Goal: Transaction & Acquisition: Download file/media

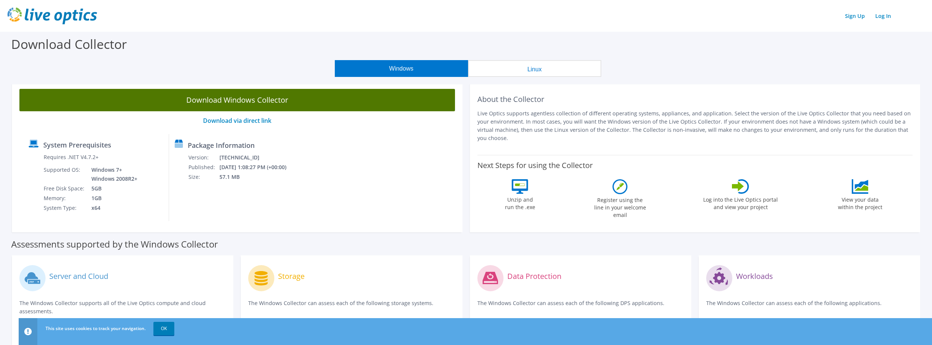
click at [253, 100] on link "Download Windows Collector" at bounding box center [236, 100] width 435 height 22
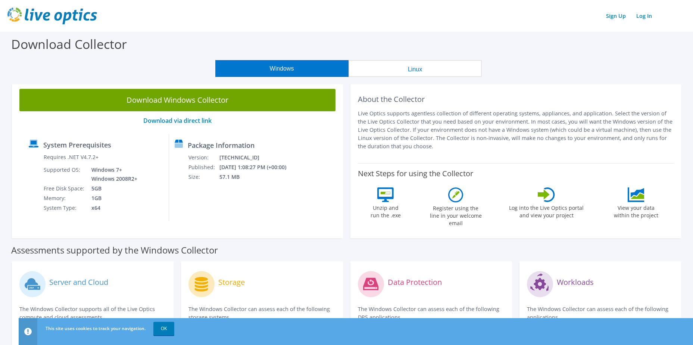
click at [267, 203] on div "Package Information Version: [TECHNICAL_ID] Published: [DATE] 1:08:27 PM (+00:0…" at bounding box center [228, 177] width 119 height 87
click at [191, 119] on link "Download via direct link" at bounding box center [177, 120] width 68 height 8
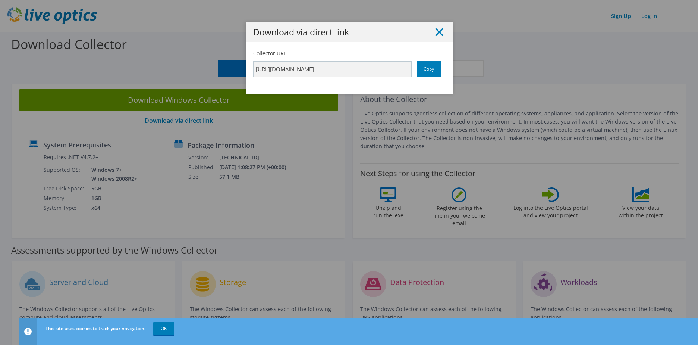
click at [436, 30] on icon at bounding box center [439, 32] width 8 height 8
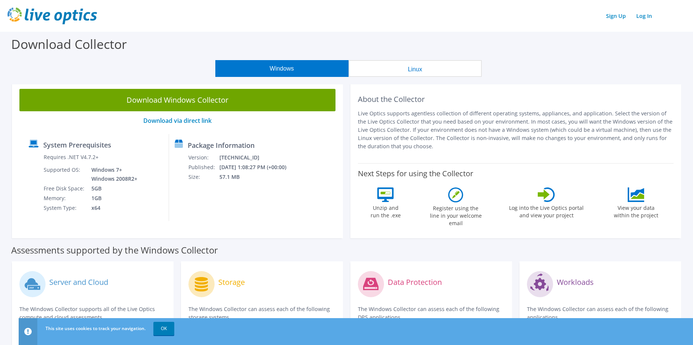
click at [433, 243] on div "Assessments supported by the Windows Collector" at bounding box center [346, 248] width 670 height 19
